Goal: Transaction & Acquisition: Purchase product/service

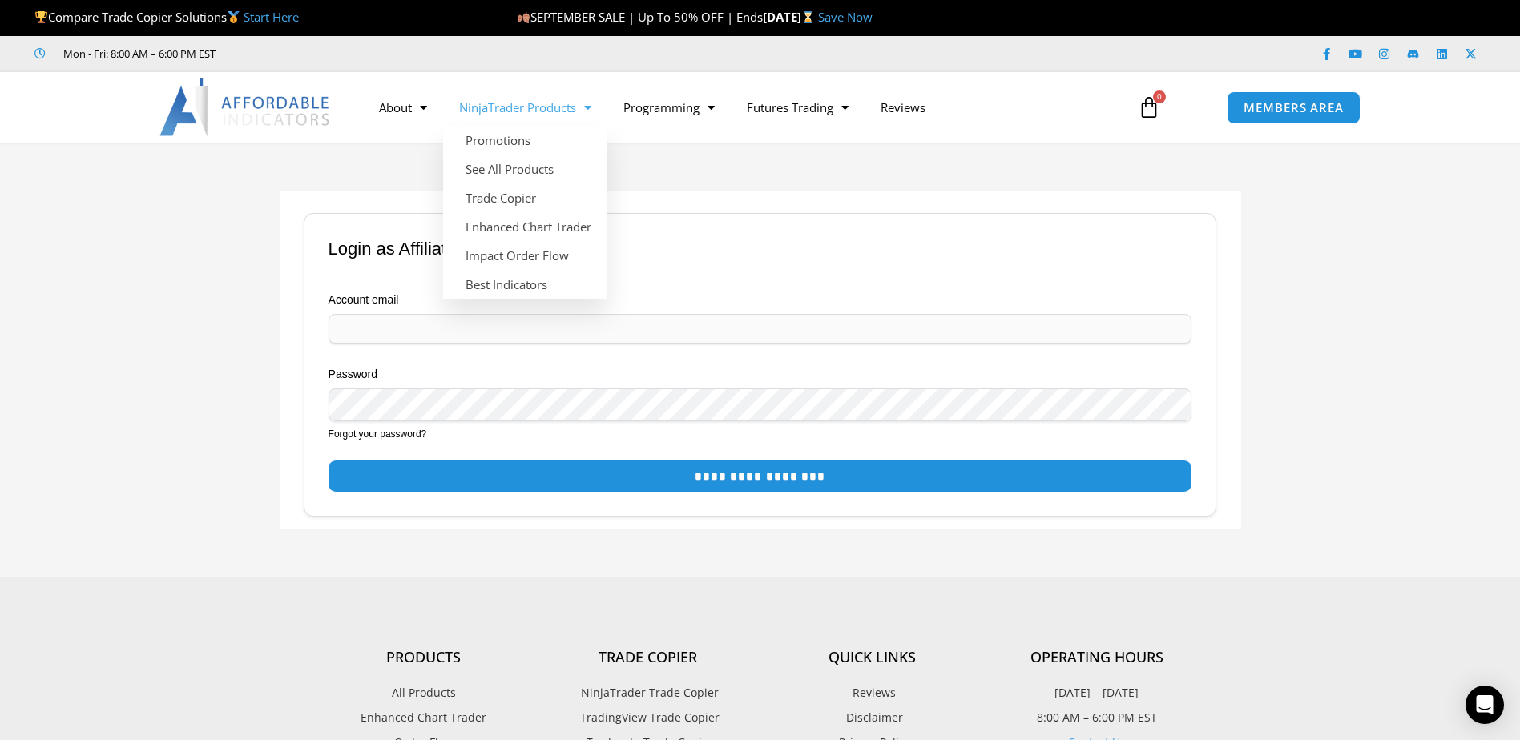
type input "**********"
click at [548, 106] on link "NinjaTrader Products" at bounding box center [525, 107] width 164 height 37
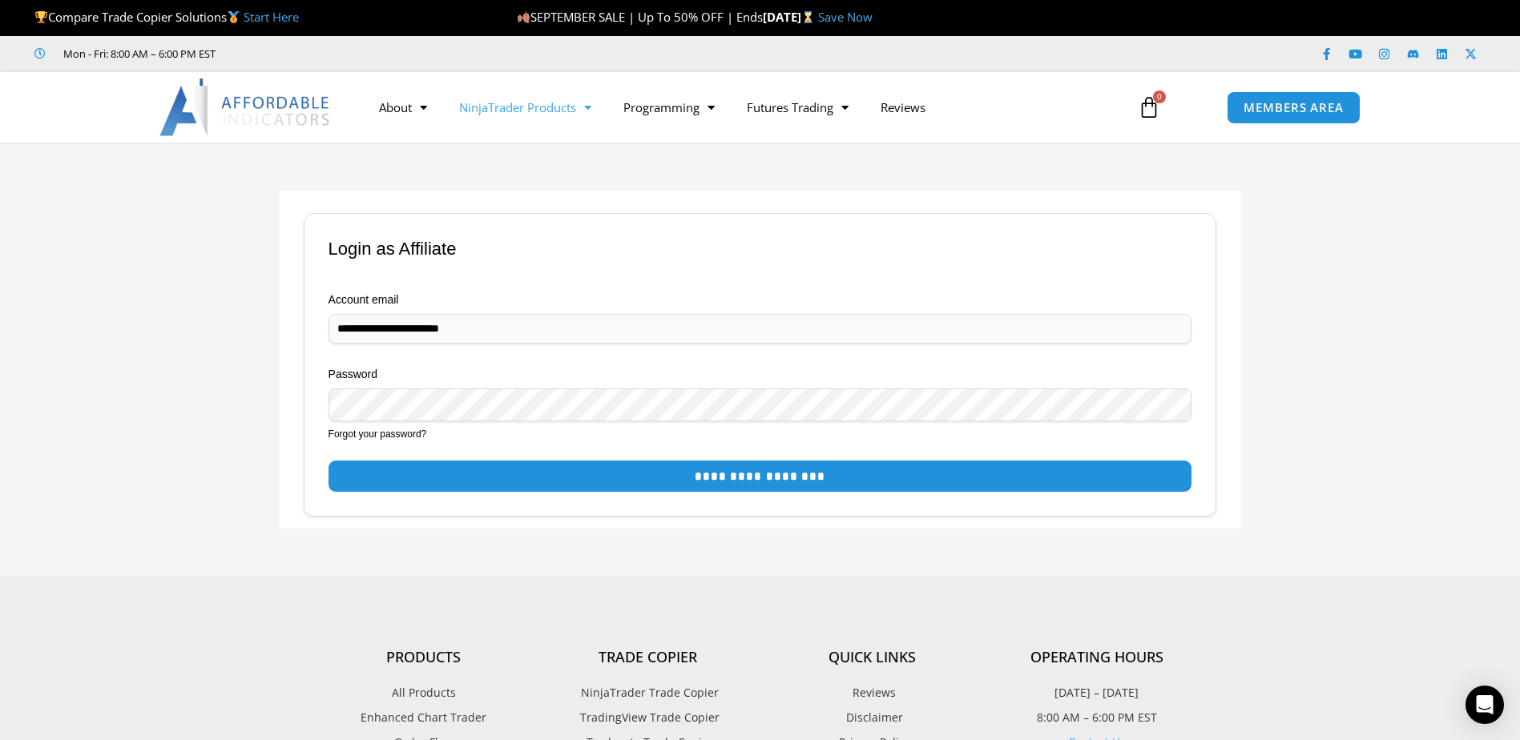
click at [582, 107] on span "Menu" at bounding box center [583, 108] width 15 height 28
click at [516, 204] on link "Trade Copier" at bounding box center [525, 197] width 164 height 29
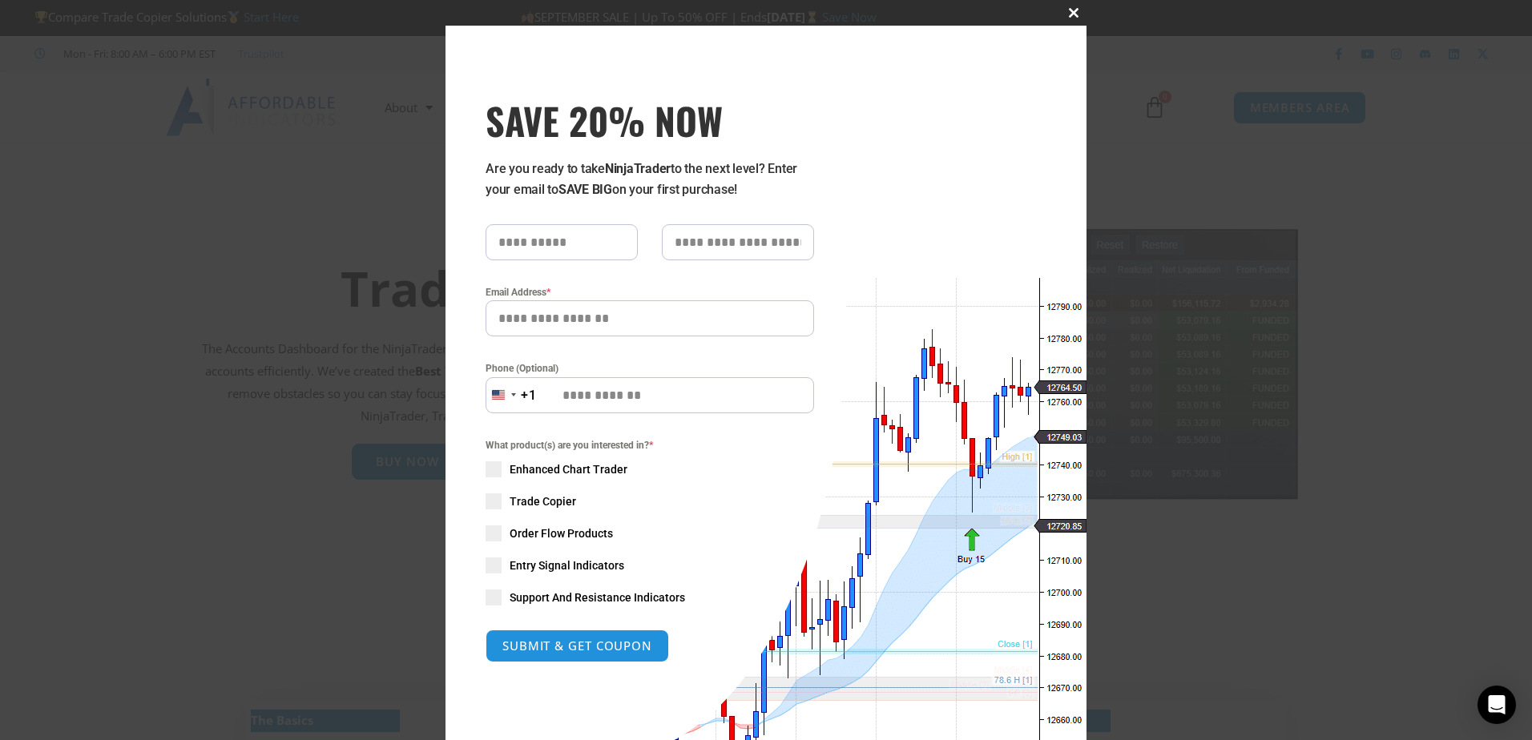
click at [1070, 17] on span "SAVE 20% NOW popup" at bounding box center [1074, 13] width 26 height 10
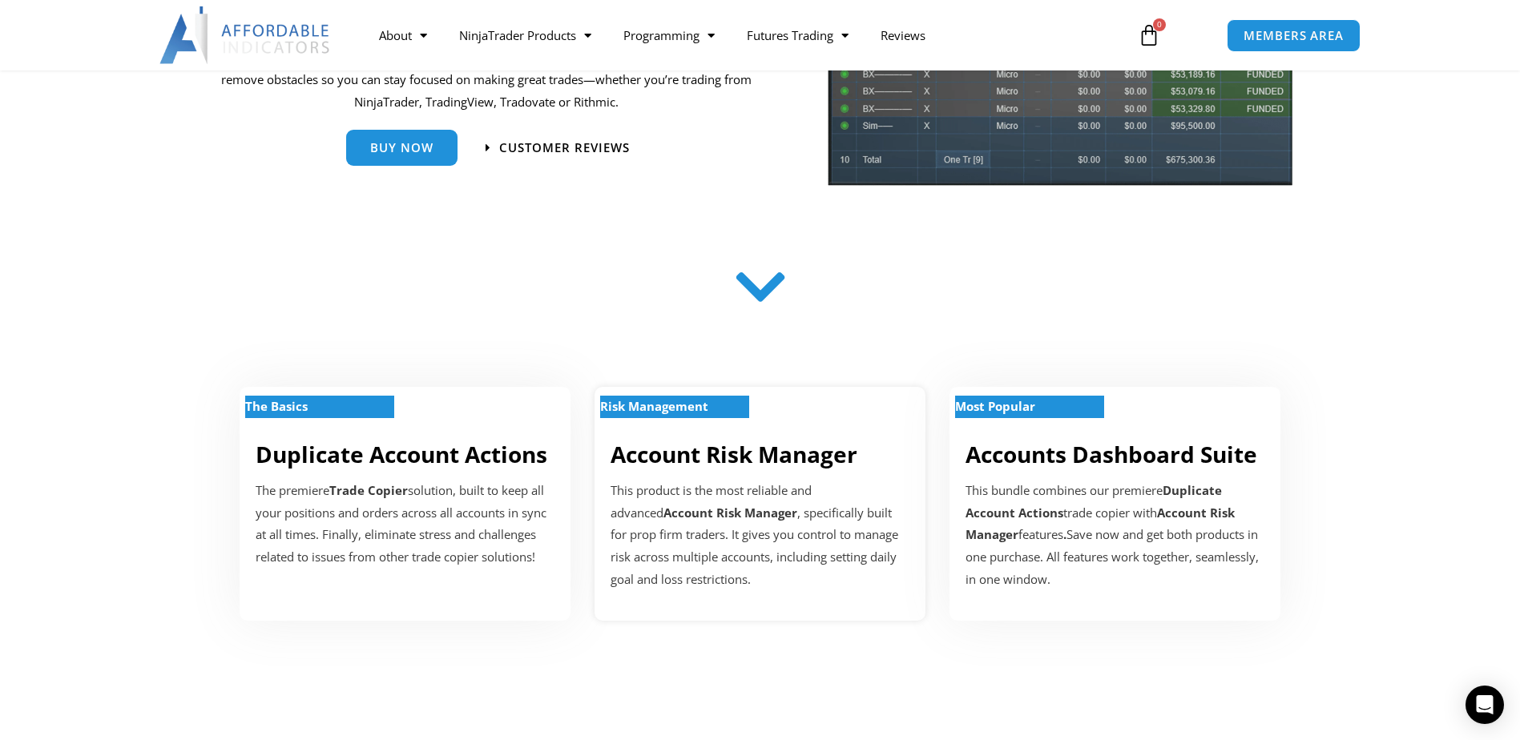
scroll to position [320, 0]
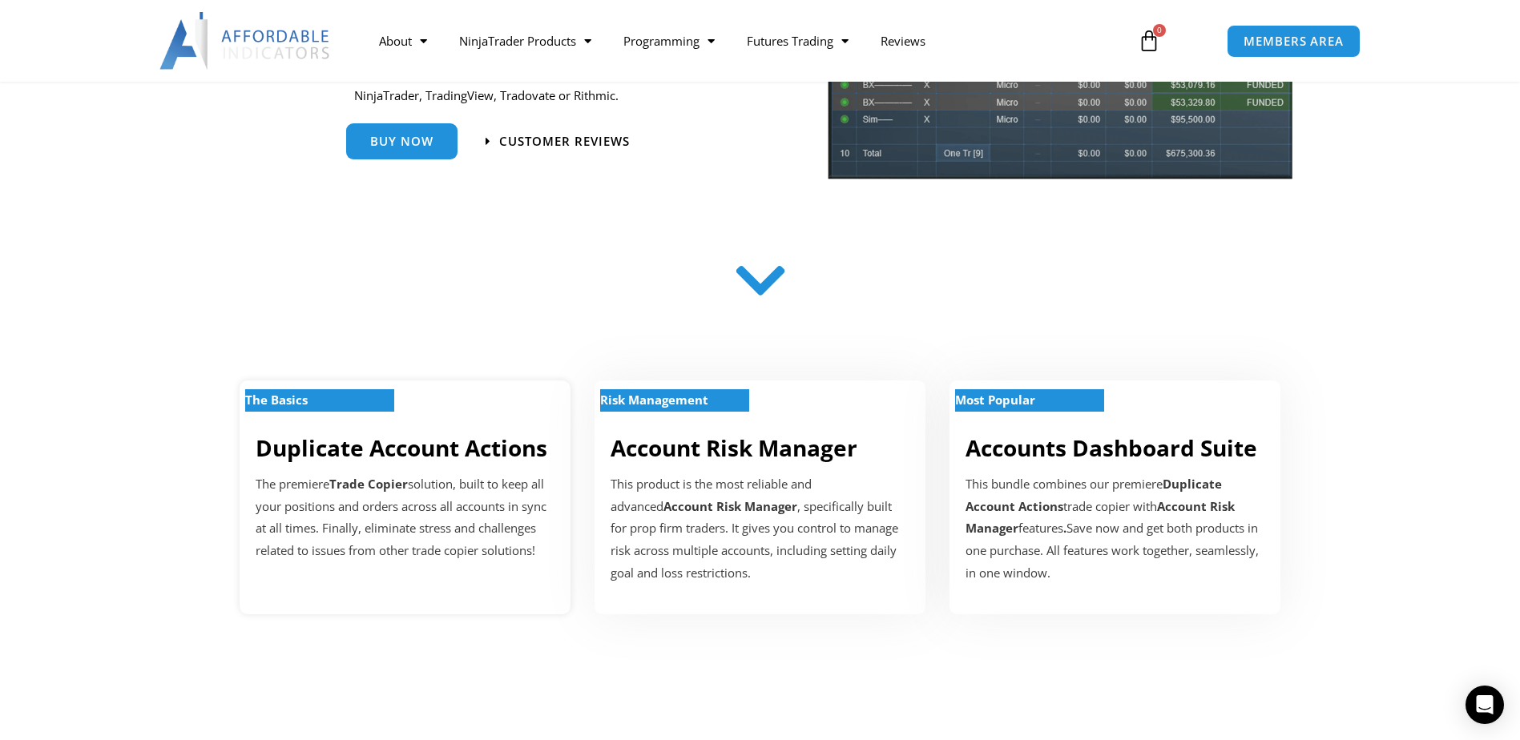
click at [410, 456] on link "Duplicate Account Actions" at bounding box center [402, 448] width 292 height 30
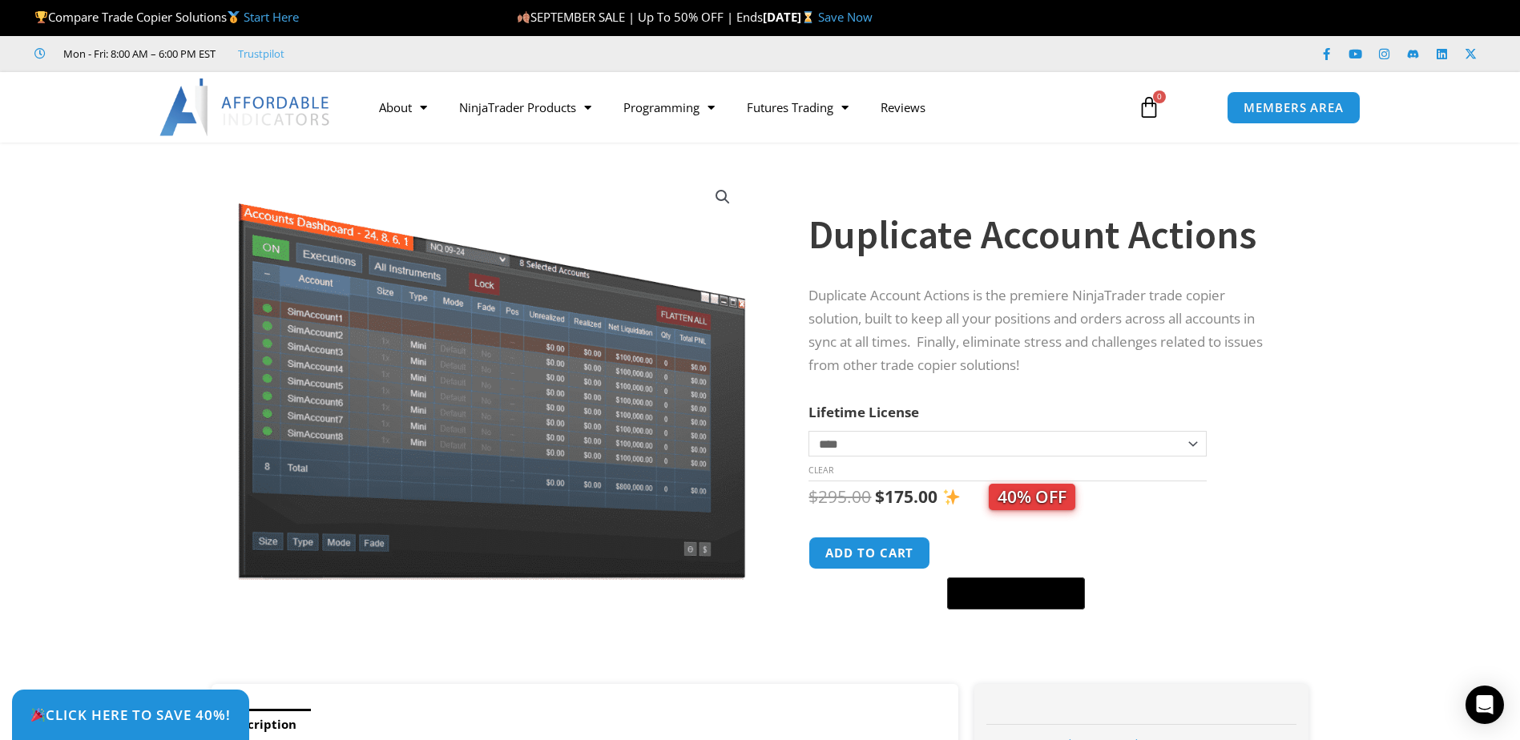
click at [1337, 520] on section "**********" at bounding box center [760, 422] width 1520 height 526
click at [864, 556] on button "Add to cart" at bounding box center [870, 553] width 128 height 34
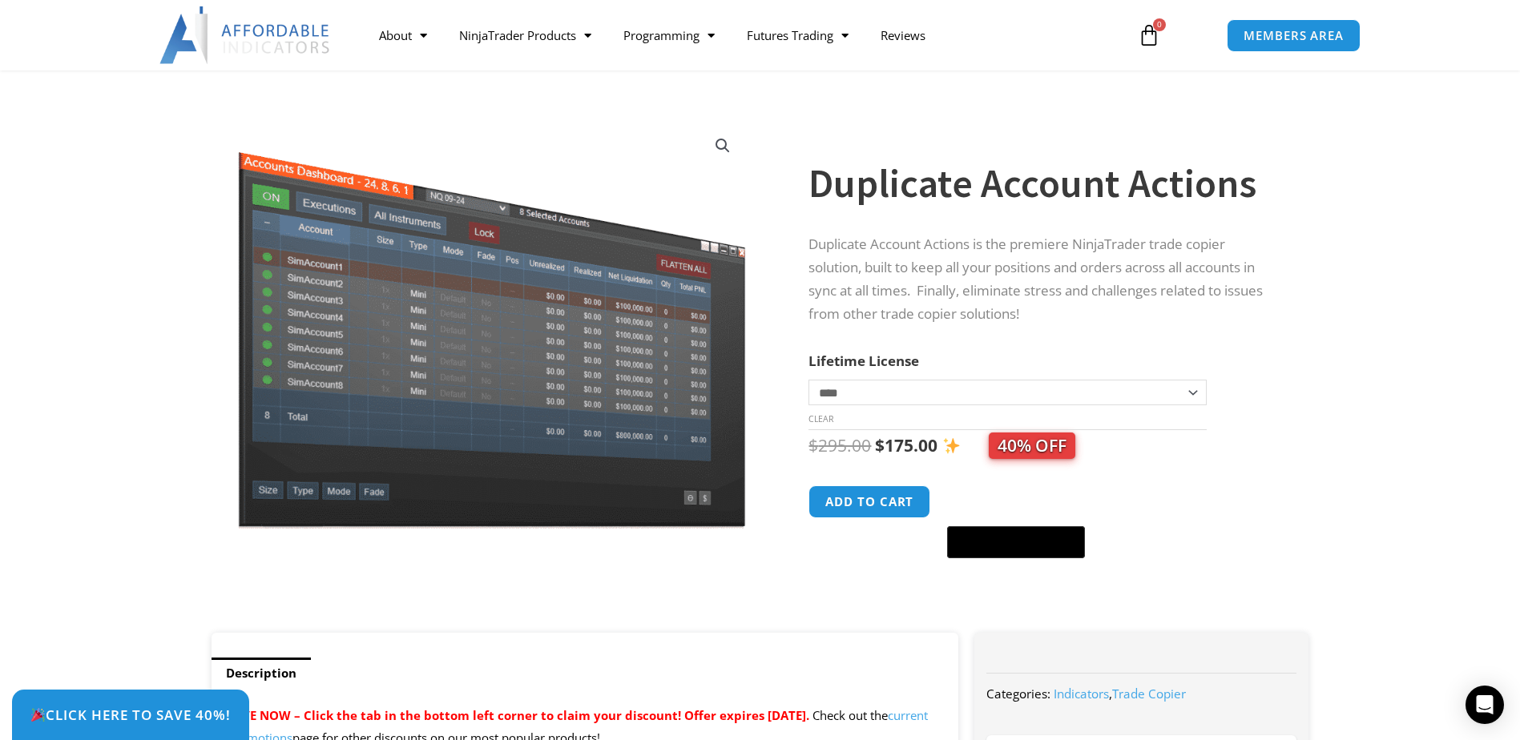
scroll to position [80, 0]
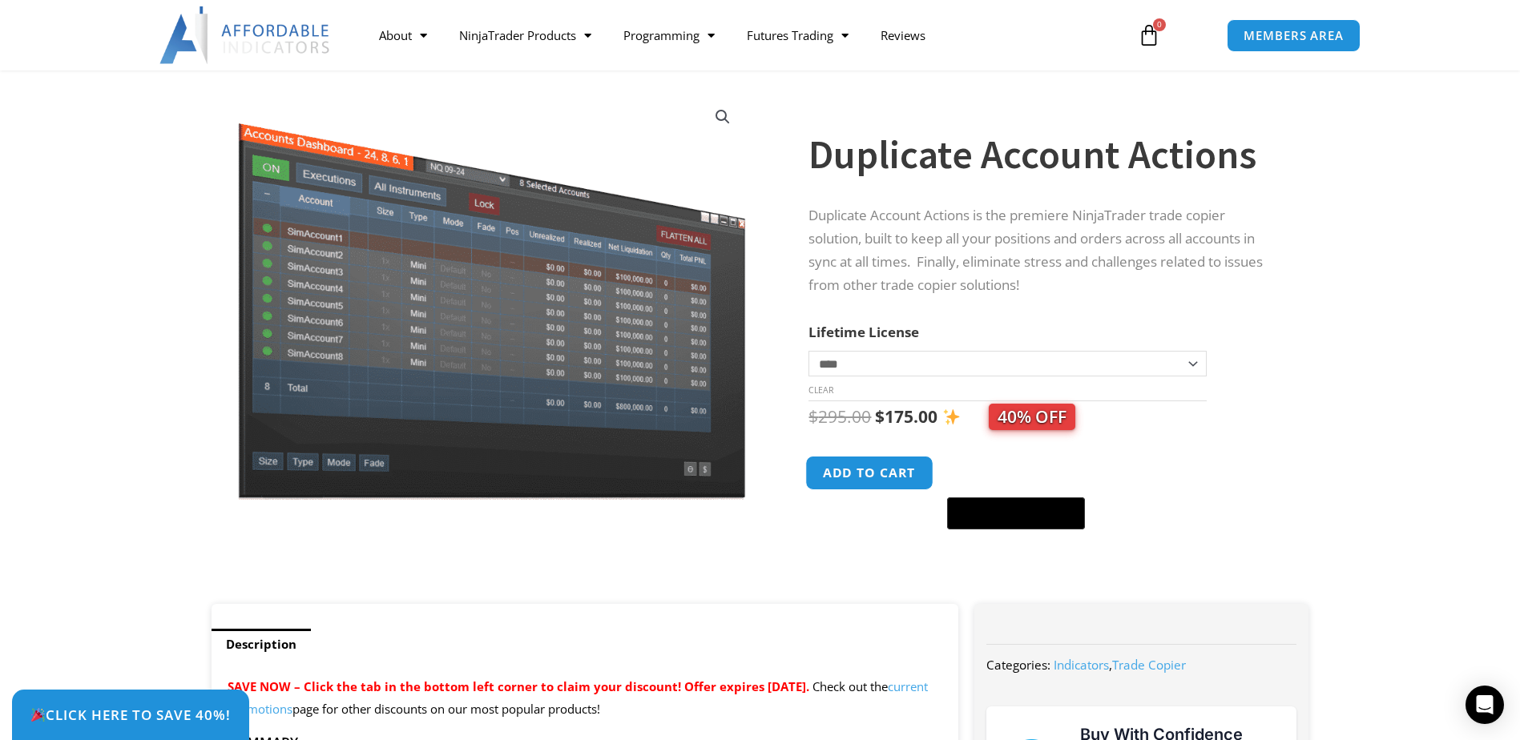
click at [864, 472] on button "Add to cart" at bounding box center [870, 473] width 128 height 34
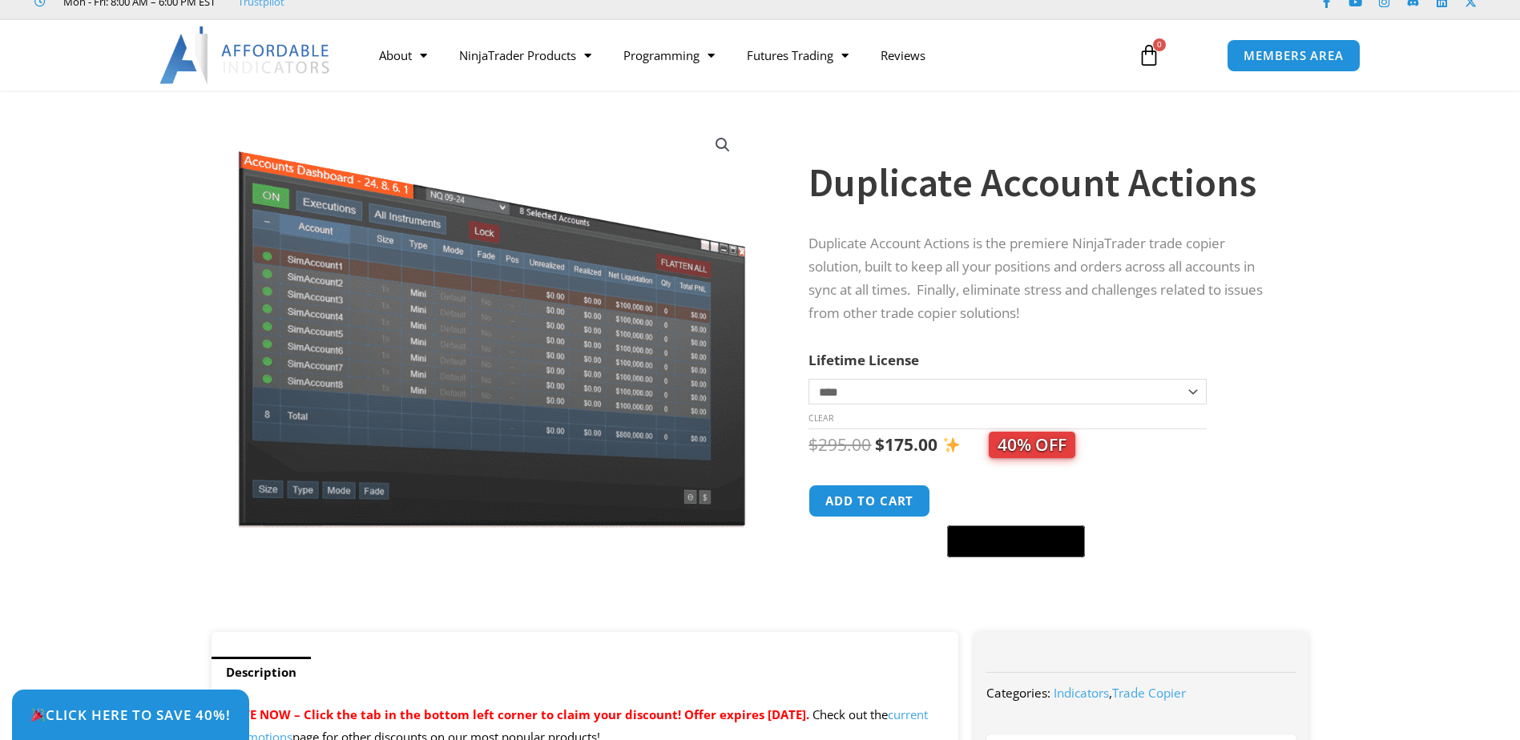
scroll to position [80, 0]
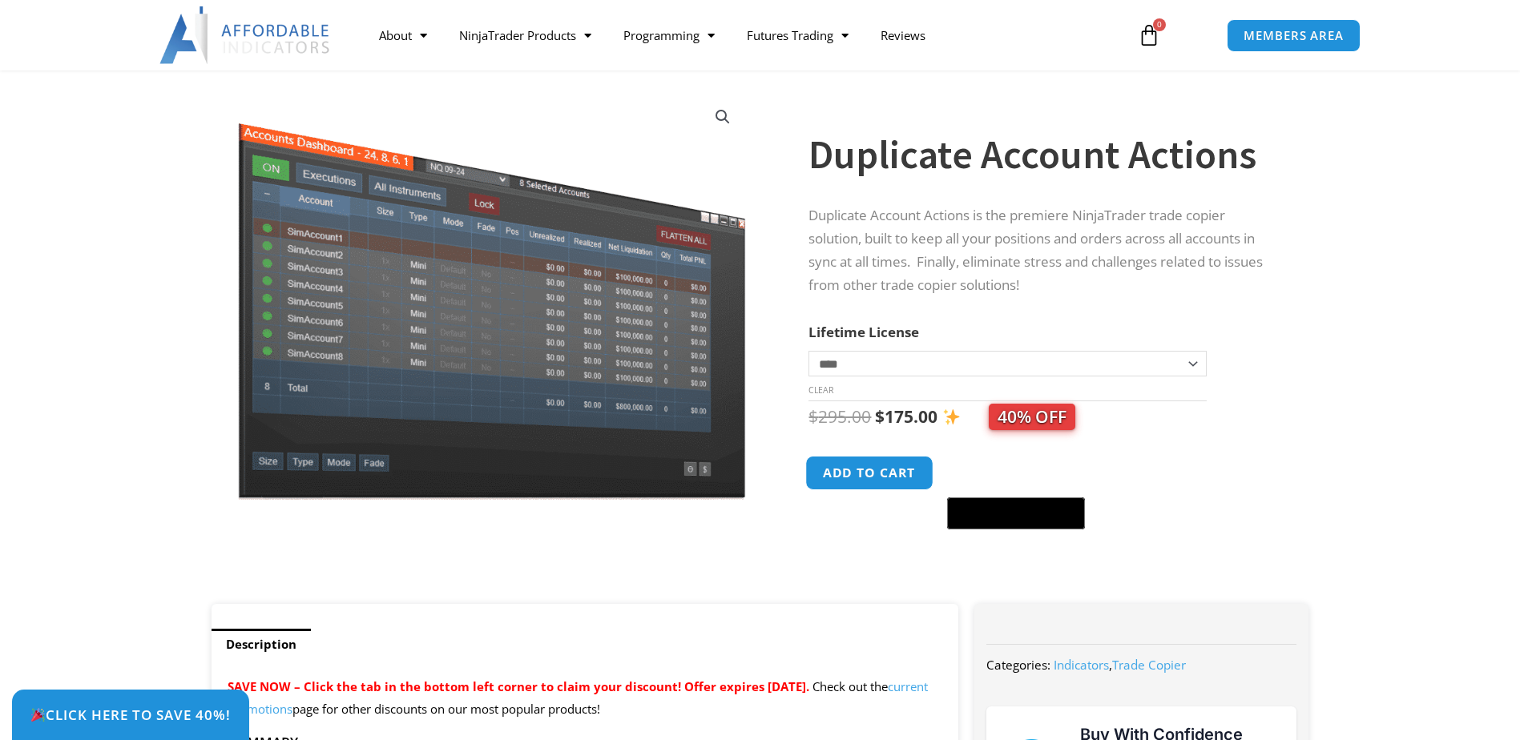
click at [881, 479] on button "Add to cart" at bounding box center [870, 473] width 128 height 34
